Goal: Task Accomplishment & Management: Use online tool/utility

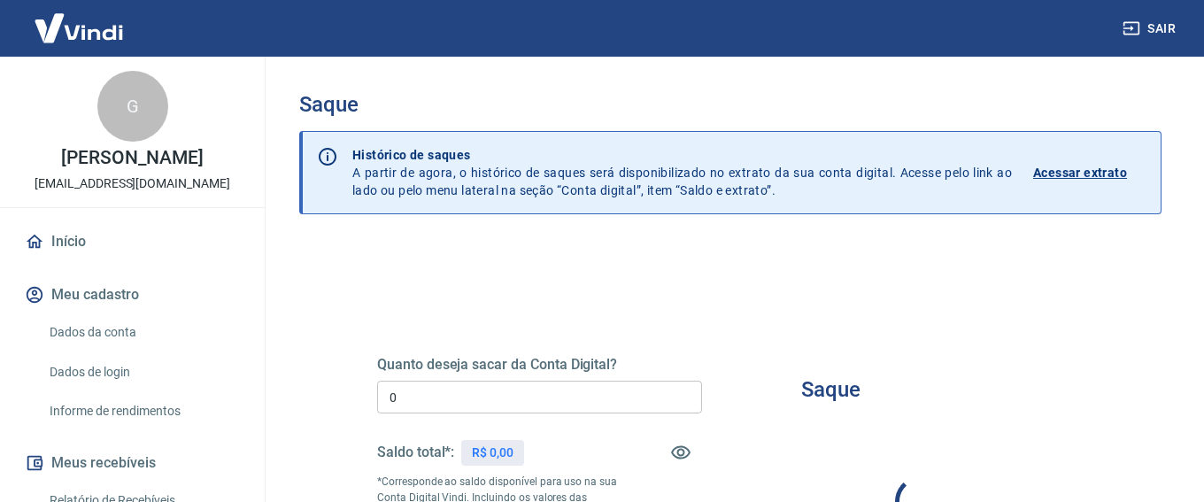
type input "R$ 0,00"
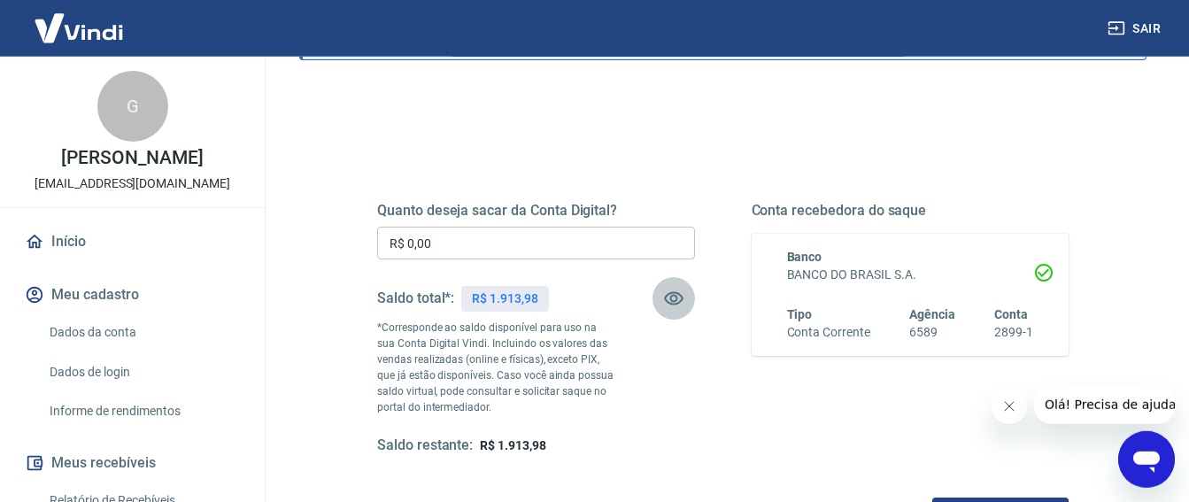
click at [669, 297] on icon "button" at bounding box center [673, 298] width 21 height 21
